Goal: Navigation & Orientation: Find specific page/section

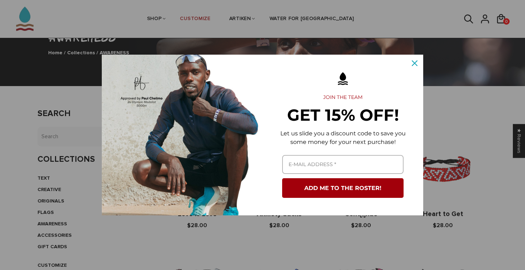
scroll to position [89, 0]
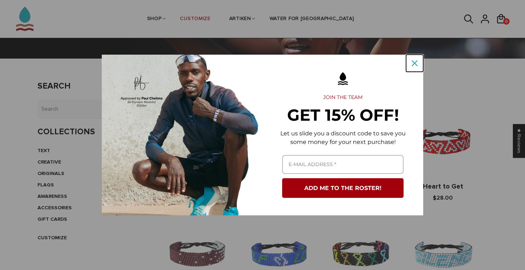
click at [416, 64] on icon "close icon" at bounding box center [415, 63] width 6 height 6
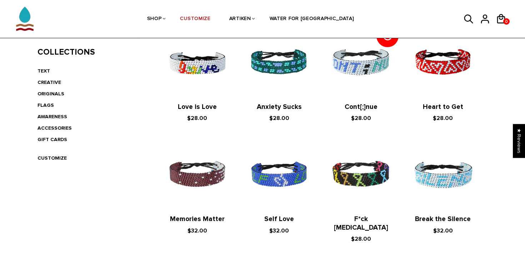
scroll to position [181, 0]
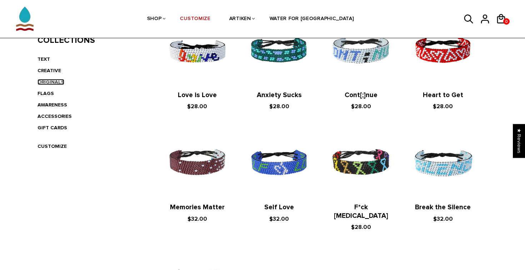
click at [49, 81] on link "ORIGINALS" at bounding box center [50, 82] width 27 height 6
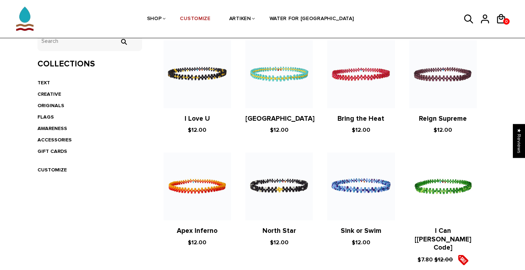
scroll to position [160, 0]
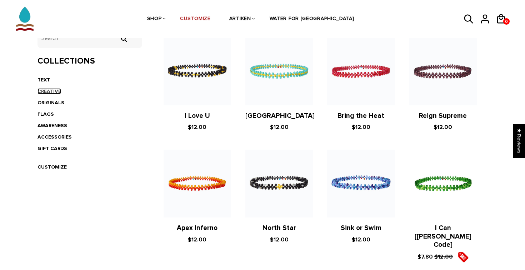
click at [55, 91] on link "CREATIVE" at bounding box center [49, 91] width 24 height 6
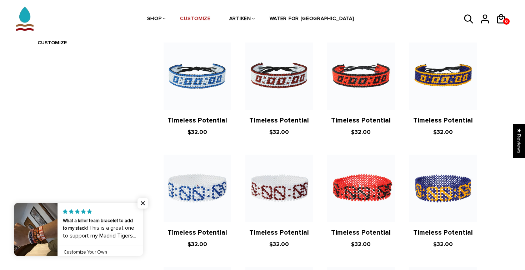
scroll to position [181, 0]
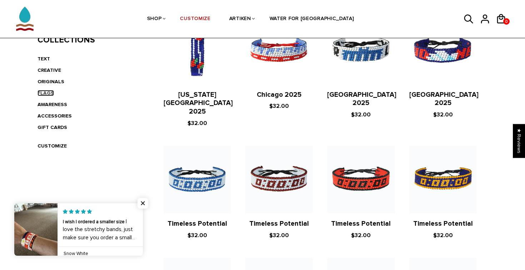
click at [49, 94] on link "FLAGS" at bounding box center [45, 93] width 16 height 6
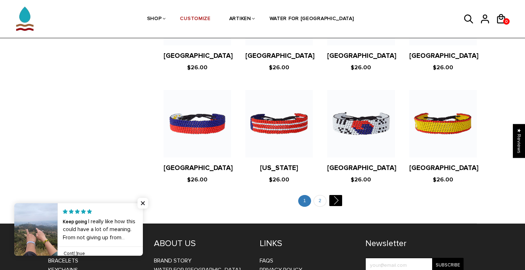
scroll to position [1370, 0]
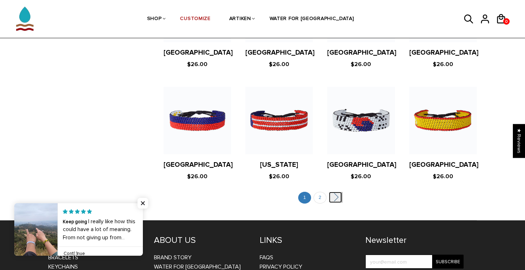
click at [338, 192] on link "" at bounding box center [335, 197] width 13 height 11
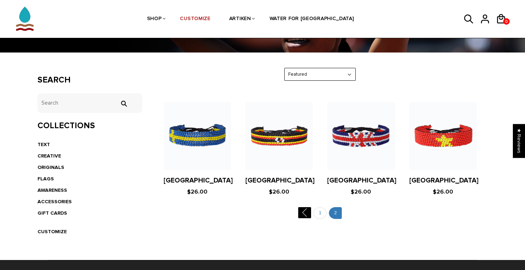
scroll to position [96, 0]
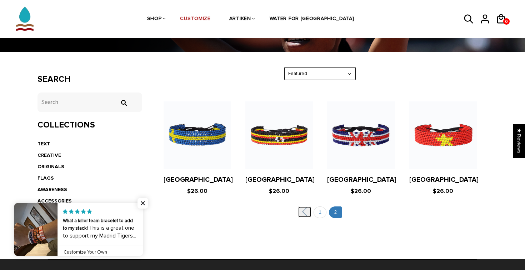
click at [305, 212] on link "" at bounding box center [304, 211] width 13 height 11
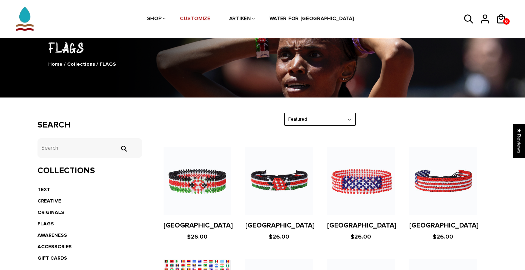
scroll to position [54, 0]
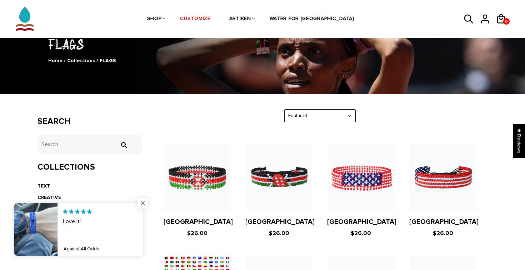
click at [142, 199] on span "Close popup widget" at bounding box center [142, 203] width 11 height 11
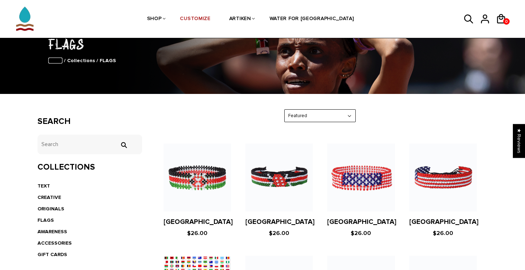
click at [59, 61] on link "Home" at bounding box center [55, 60] width 14 height 6
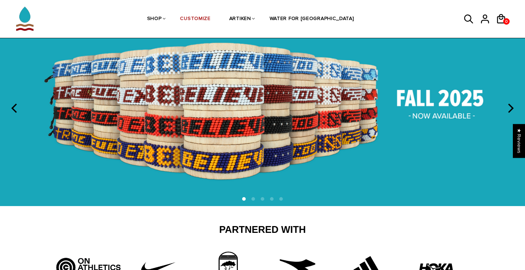
scroll to position [48, 0]
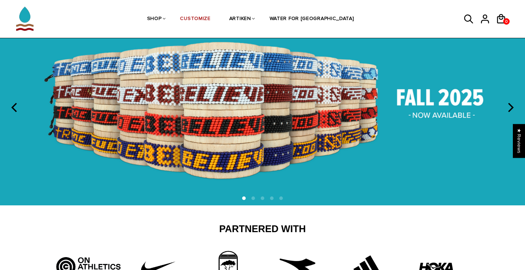
click at [512, 107] on icon "next" at bounding box center [511, 107] width 6 height 9
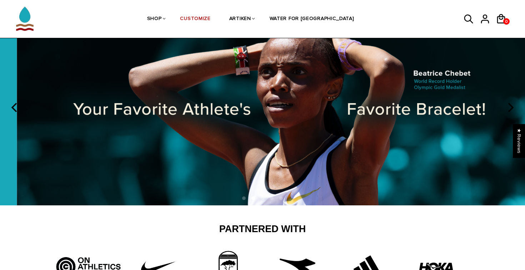
click at [512, 107] on icon "next" at bounding box center [511, 107] width 6 height 9
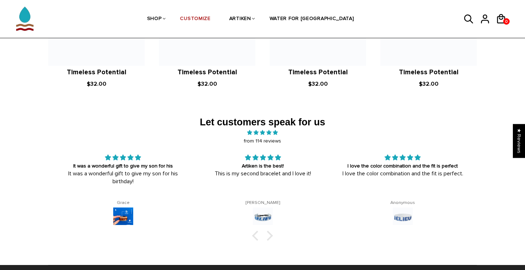
scroll to position [1060, 0]
